Goal: Find specific page/section: Find specific page/section

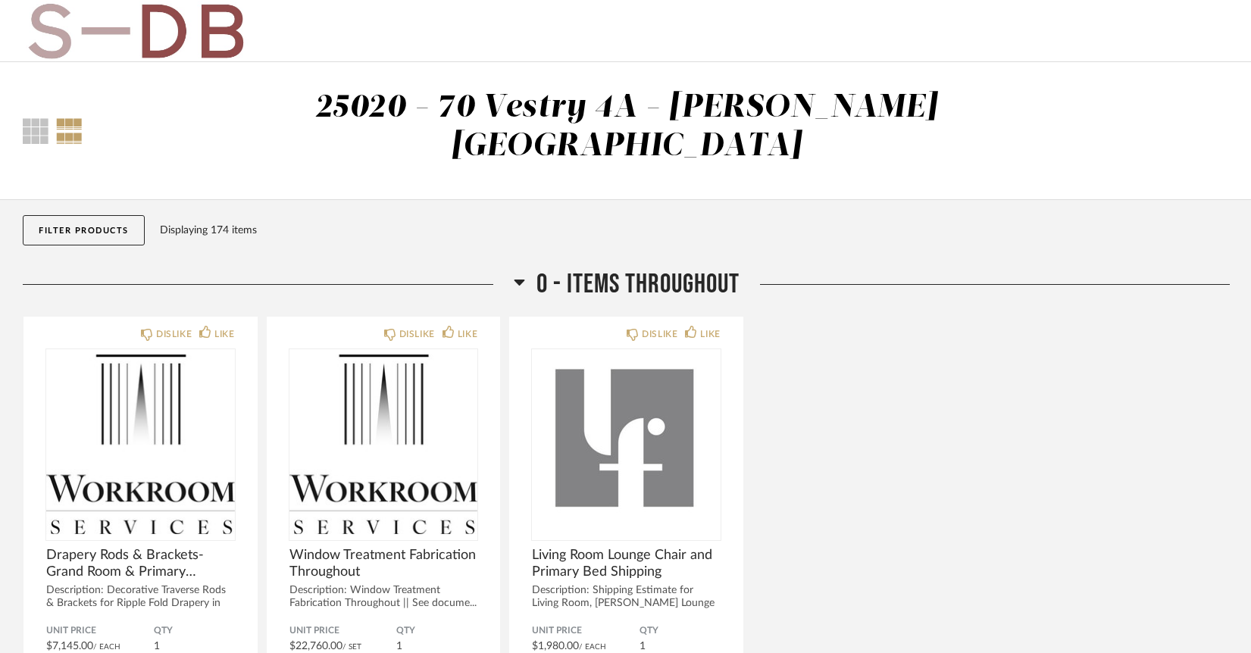
click at [106, 215] on button "Filter Products" at bounding box center [84, 230] width 122 height 30
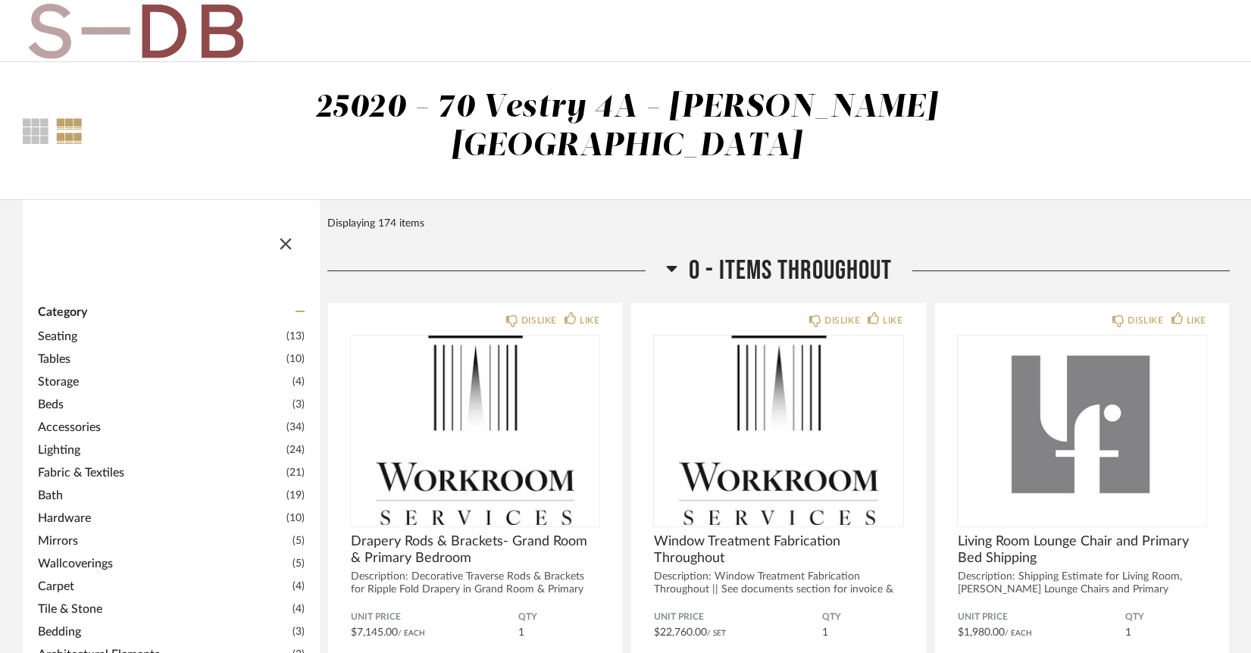
scroll to position [490, 0]
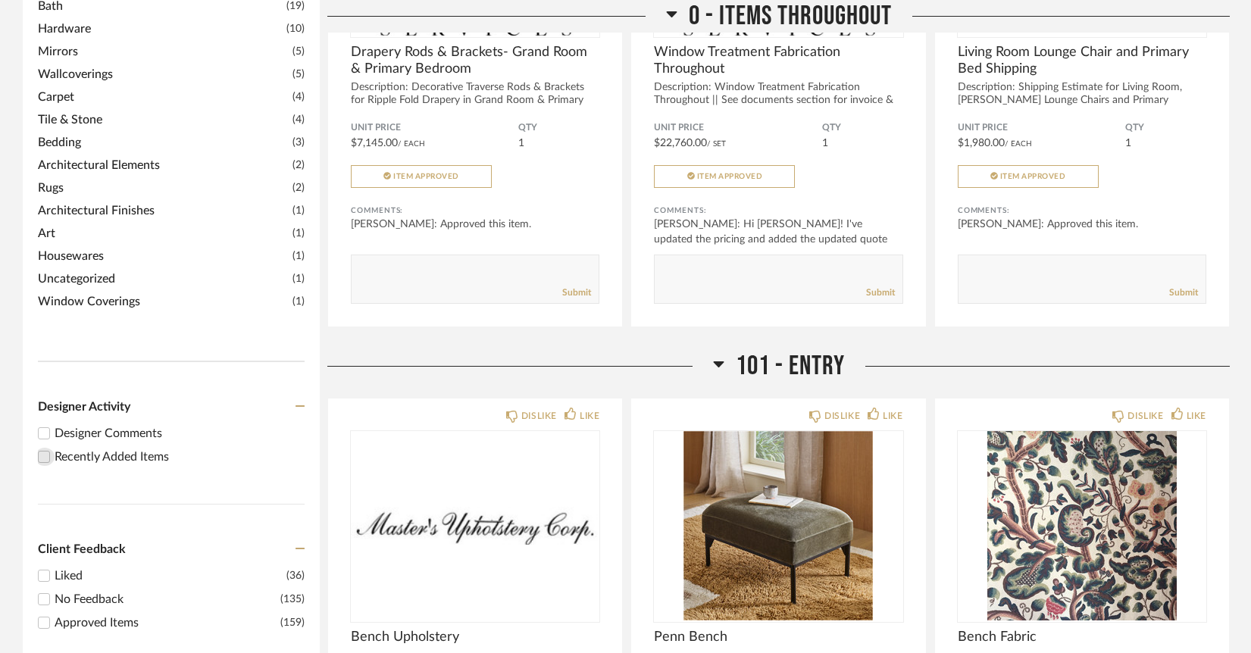
click at [49, 448] on input "Recently Added Items" at bounding box center [44, 457] width 18 height 18
checkbox input "true"
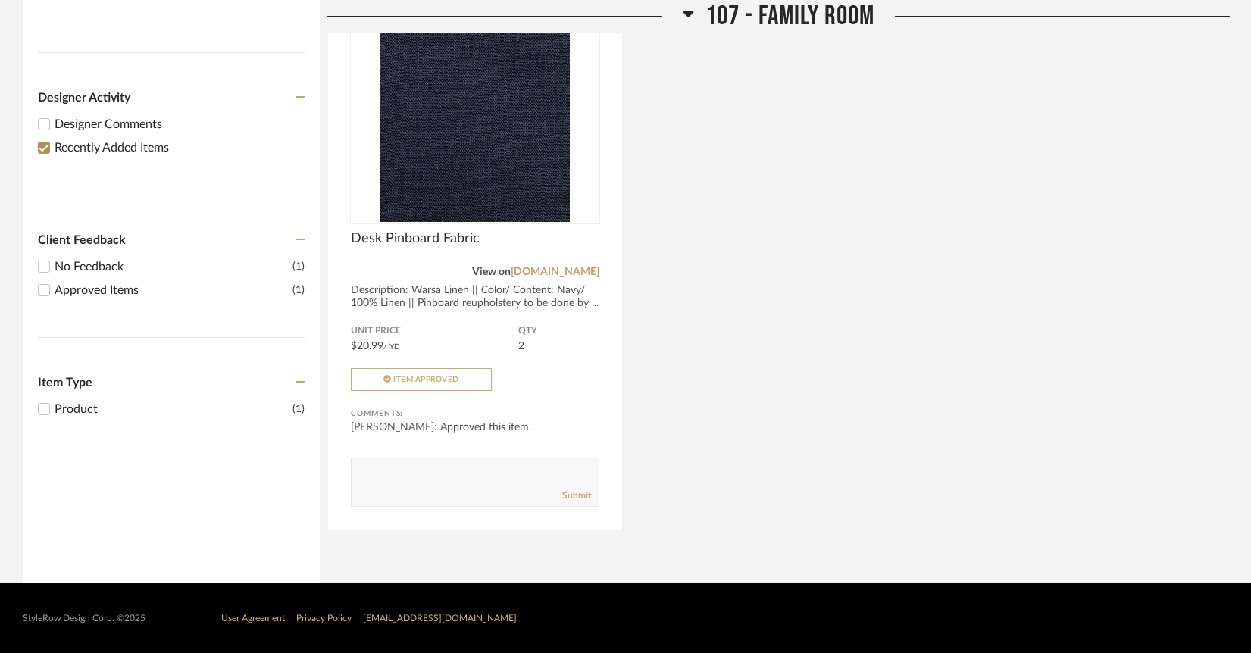
scroll to position [306, 0]
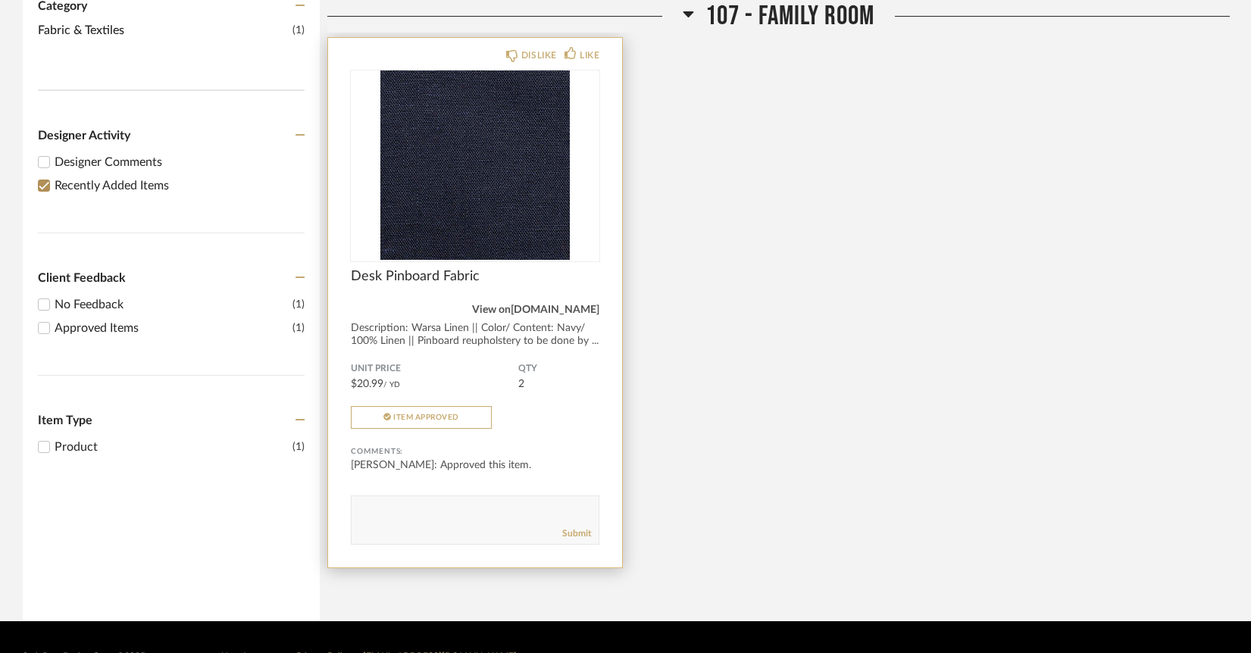
click at [540, 305] on link "[DOMAIN_NAME]" at bounding box center [555, 310] width 89 height 11
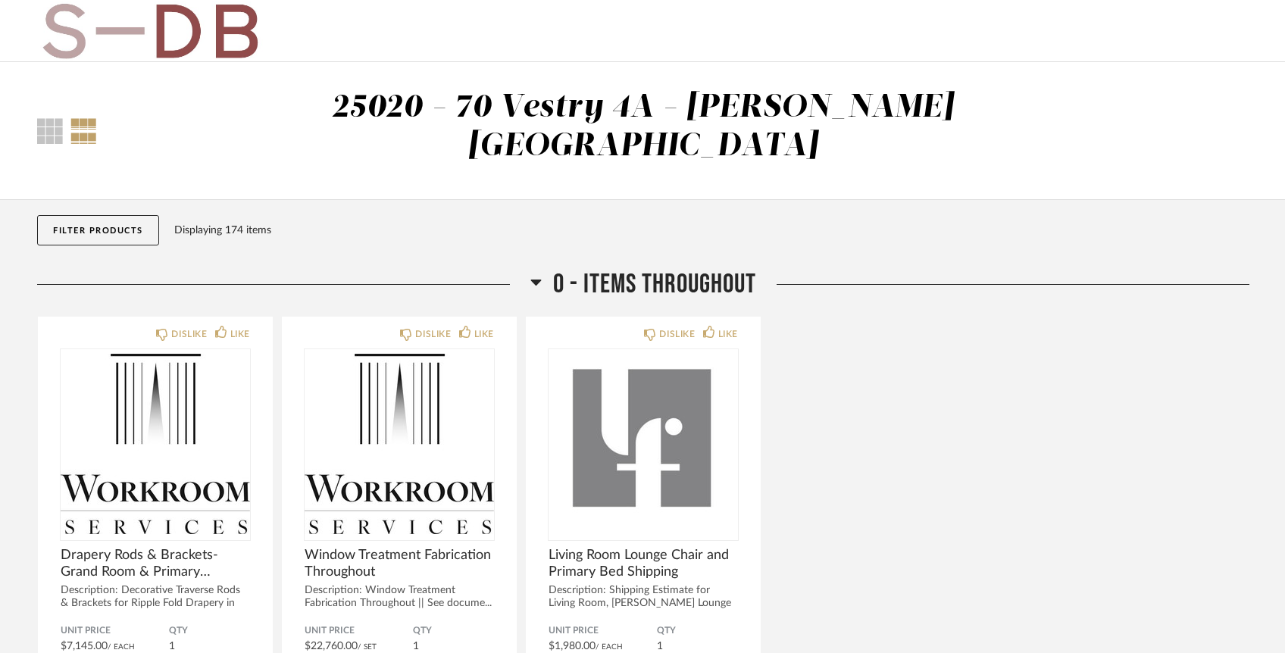
click at [89, 215] on button "Filter Products" at bounding box center [98, 230] width 122 height 30
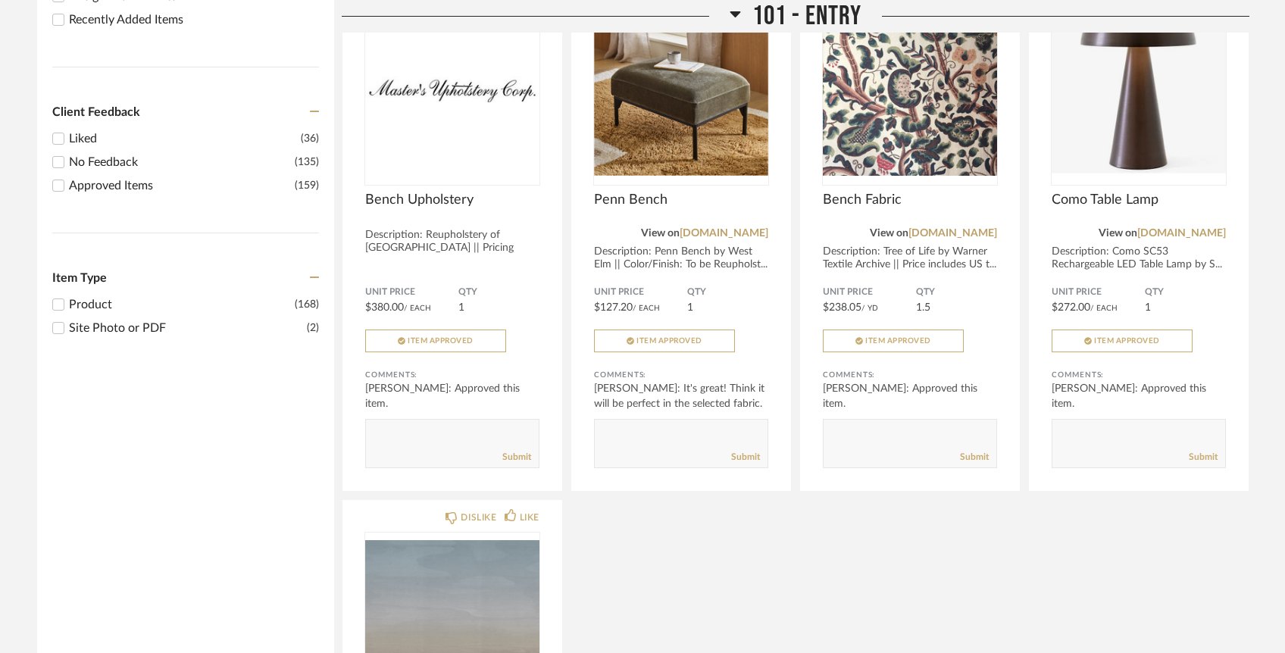
scroll to position [723, 0]
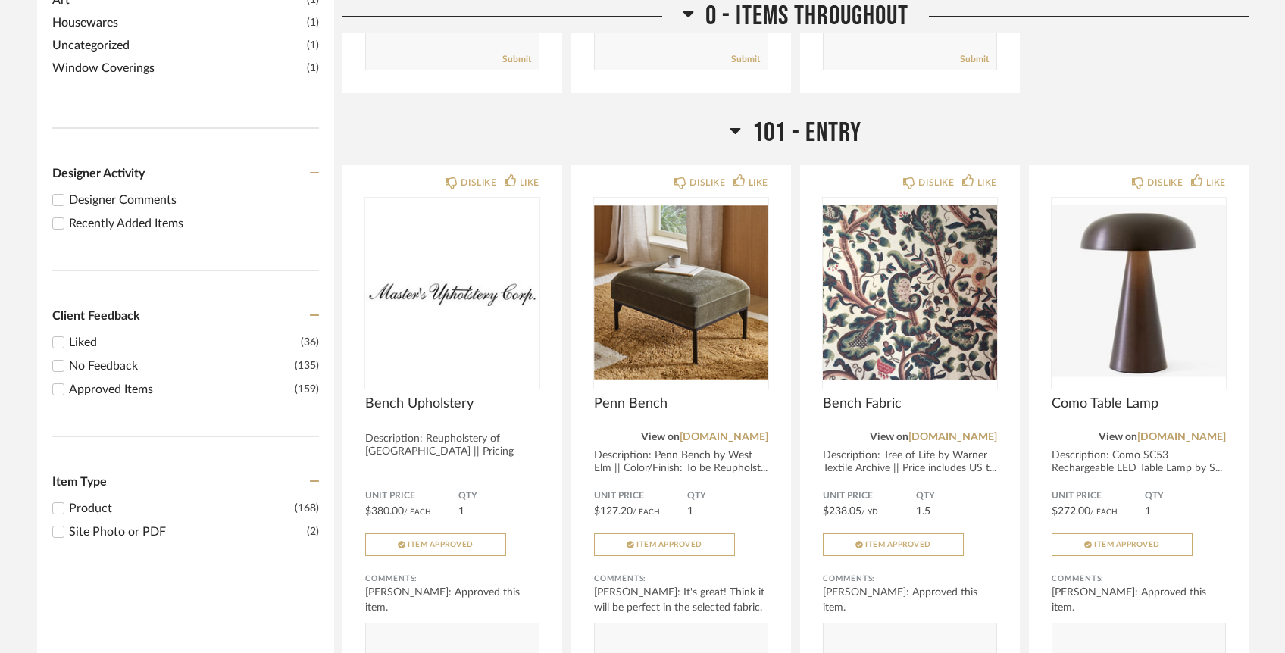
click at [70, 214] on div "Recently Added Items" at bounding box center [194, 223] width 250 height 18
click at [67, 214] on input "Recently Added Items" at bounding box center [58, 223] width 18 height 18
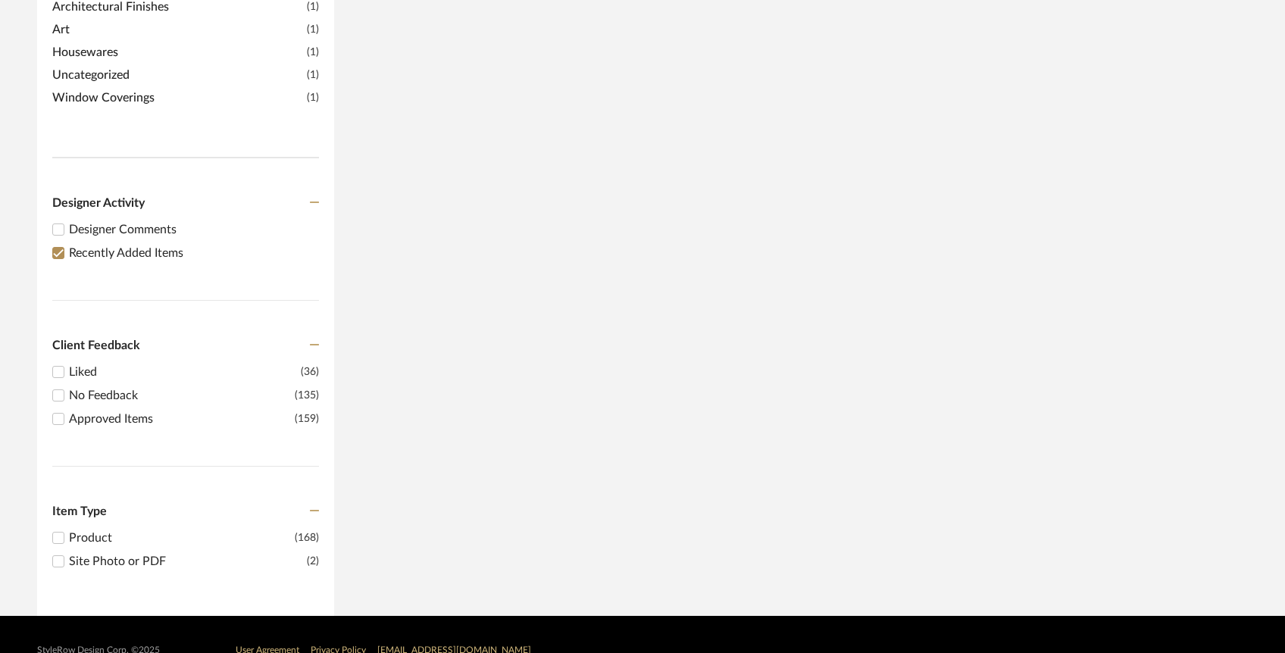
scroll to position [306, 0]
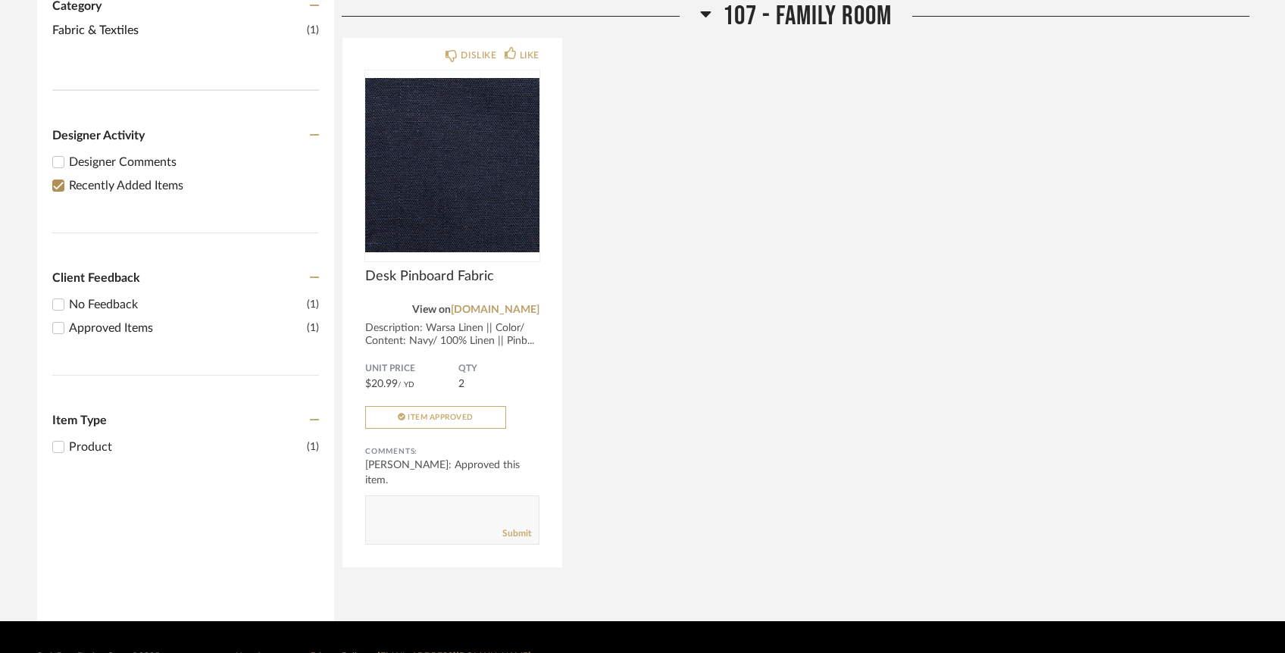
click at [59, 177] on input "Recently Added Items" at bounding box center [58, 186] width 18 height 18
checkbox input "false"
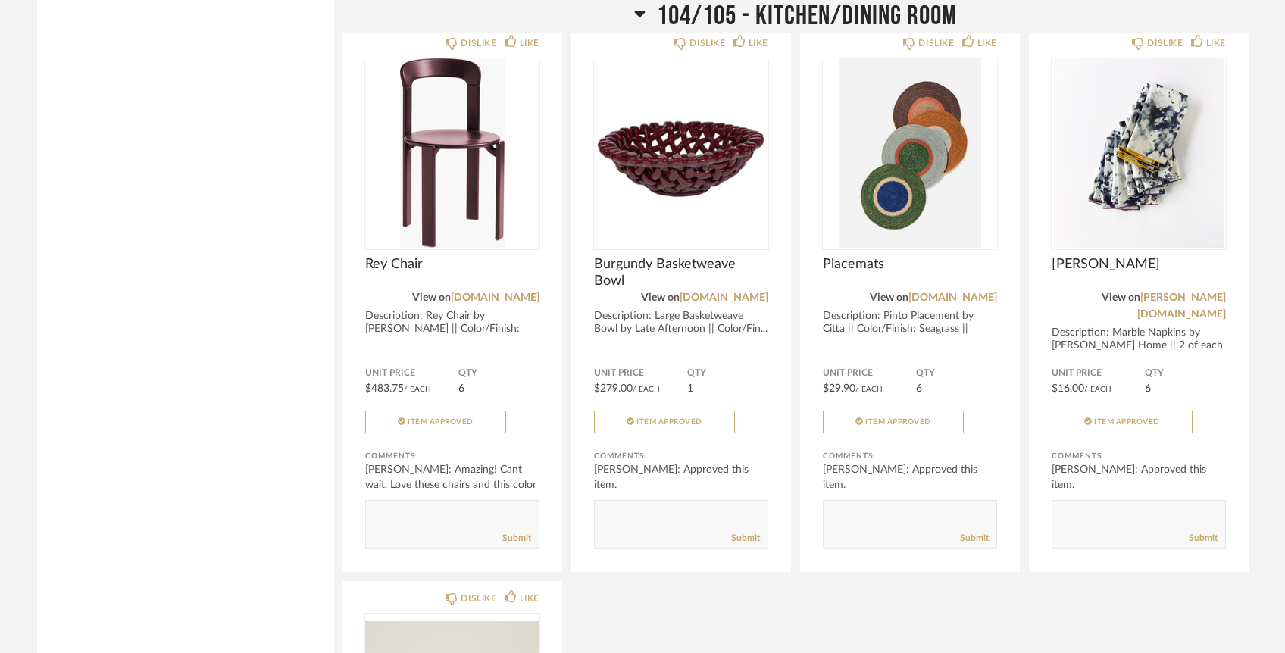
scroll to position [4466, 0]
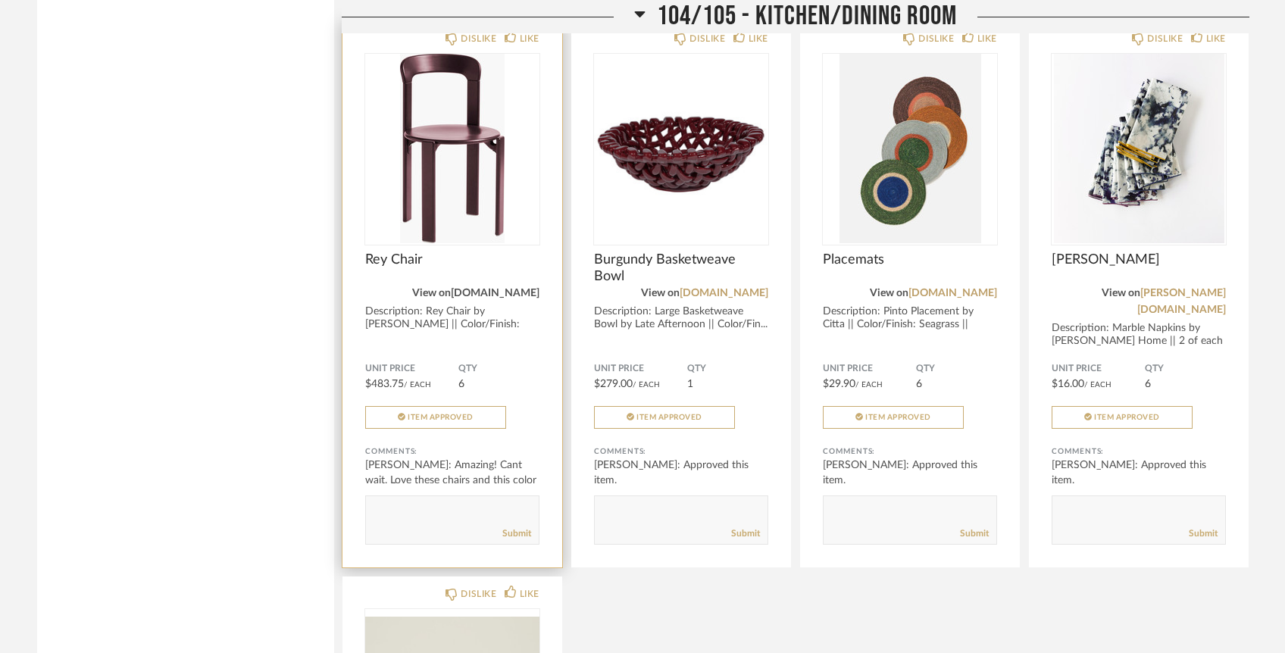
click at [522, 288] on link "[DOMAIN_NAME]" at bounding box center [495, 293] width 89 height 11
